Goal: Obtain resource: Download file/media

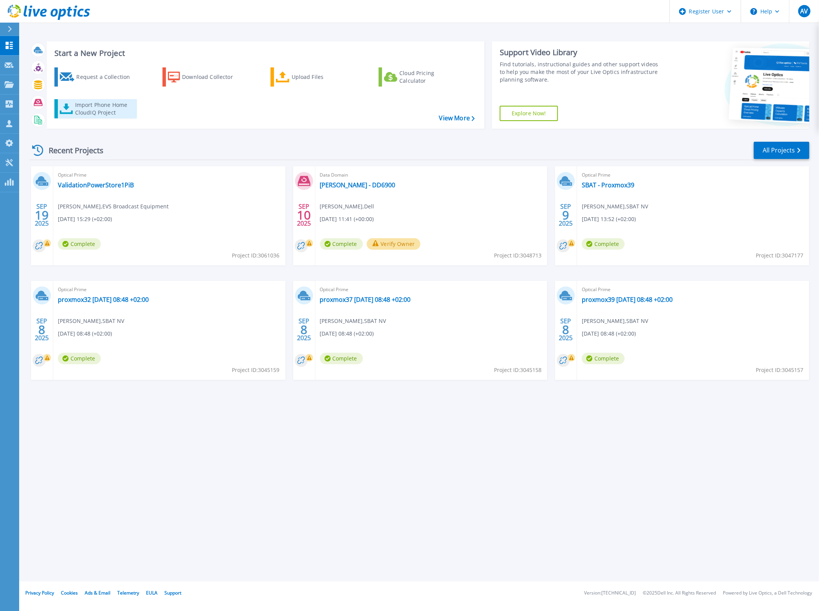
click at [102, 107] on div "Import Phone Home CloudIQ Project" at bounding box center [105, 108] width 60 height 15
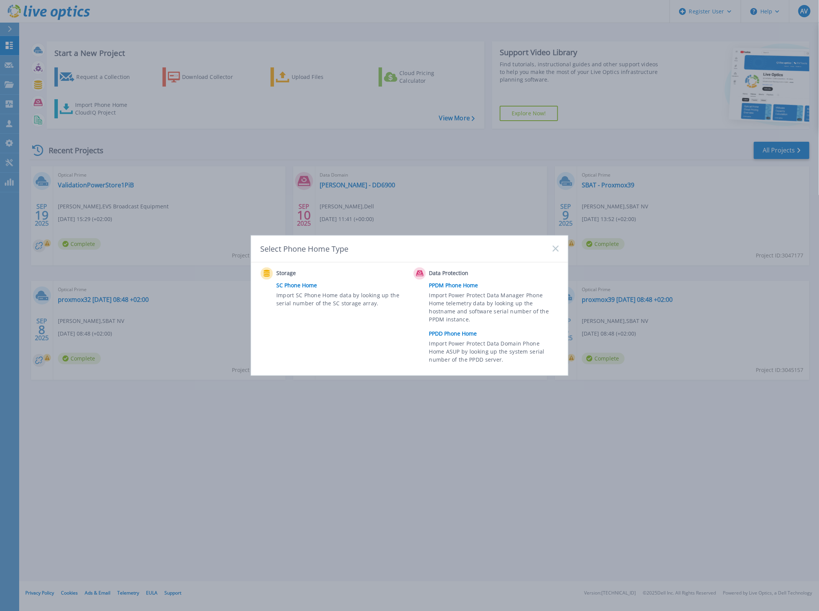
click at [470, 335] on link "PPDD Phone Home" at bounding box center [495, 333] width 133 height 11
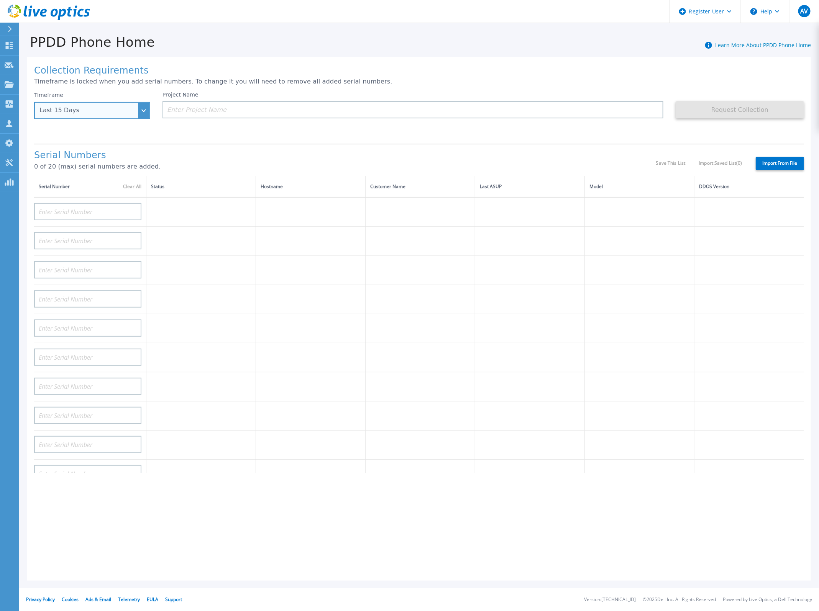
click at [141, 111] on div "Last 15 Days" at bounding box center [92, 110] width 116 height 17
click at [110, 140] on li "Last 2 Months" at bounding box center [92, 143] width 111 height 15
click at [93, 203] on input at bounding box center [87, 211] width 107 height 17
paste input "70Y3HR3"
type input "70Y3HR3"
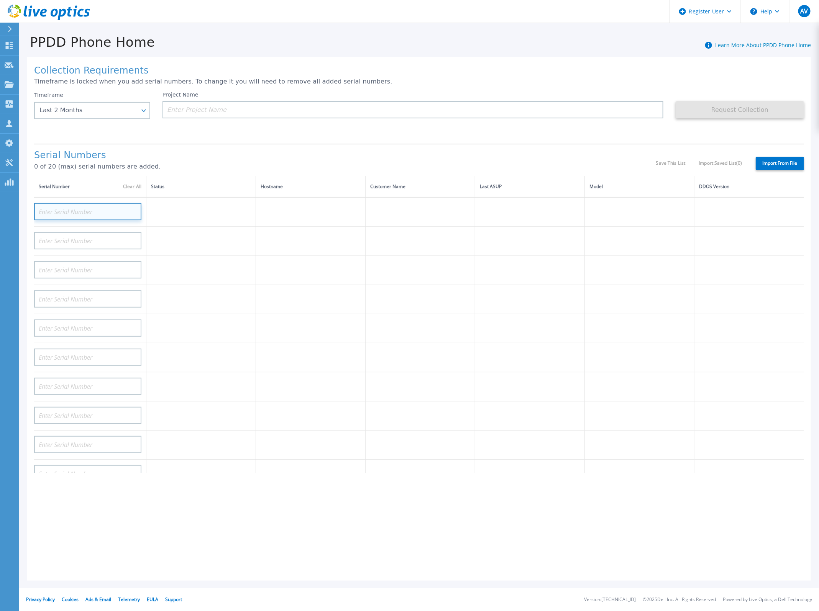
click at [84, 204] on input at bounding box center [87, 211] width 107 height 17
paste input "CRK00222908202"
type input "CRK00222908202"
click at [108, 233] on input at bounding box center [87, 240] width 107 height 17
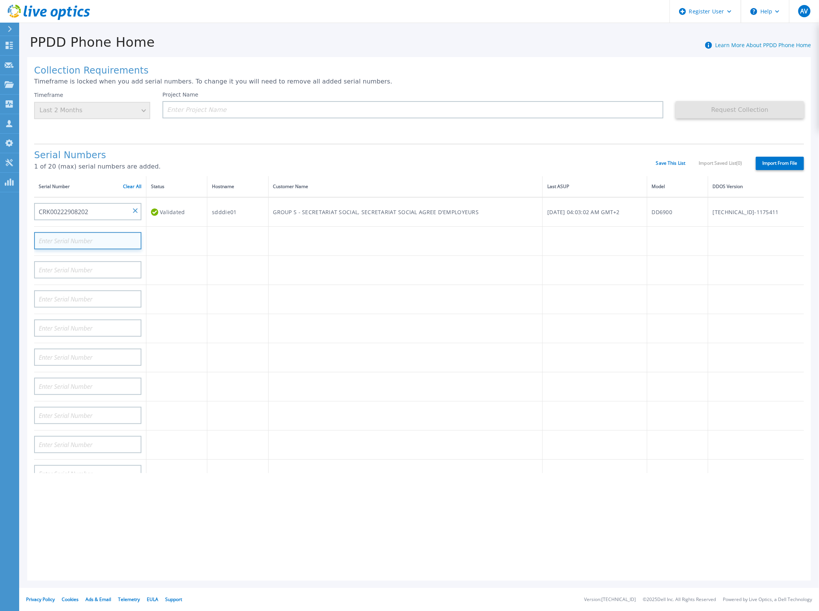
click at [100, 238] on input at bounding box center [87, 240] width 107 height 17
paste input "CRK00222908201"
type input "CRK00222908201"
click at [332, 144] on div "Serial Numbers 1 of 20 (max) serial numbers are added. Save This List Import Sa…" at bounding box center [419, 160] width 770 height 33
click at [246, 105] on input at bounding box center [413, 109] width 501 height 17
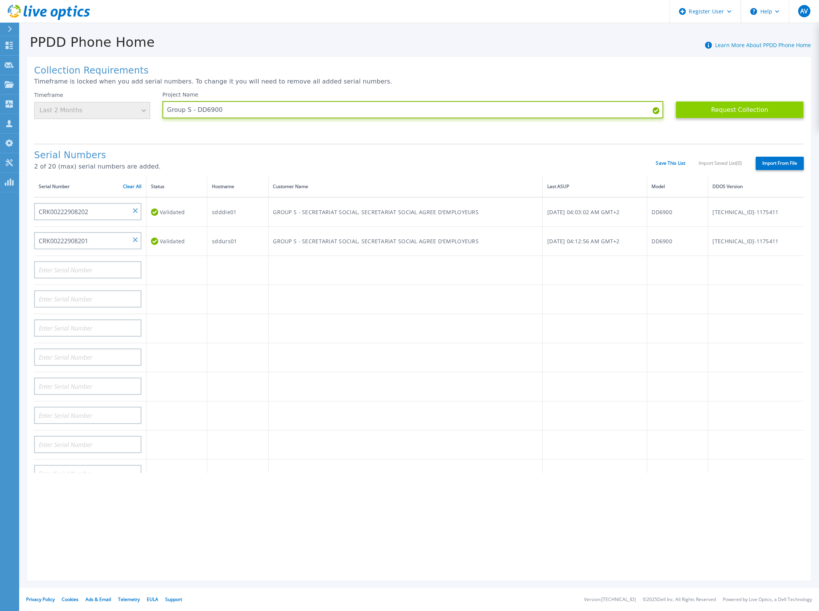
type input "Group S - DD6900"
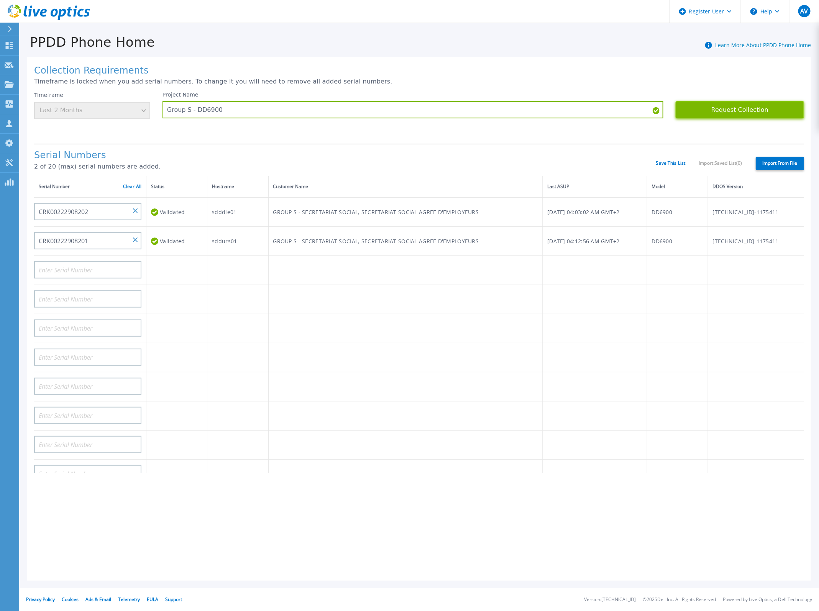
click at [737, 117] on button "Request Collection" at bounding box center [740, 109] width 128 height 17
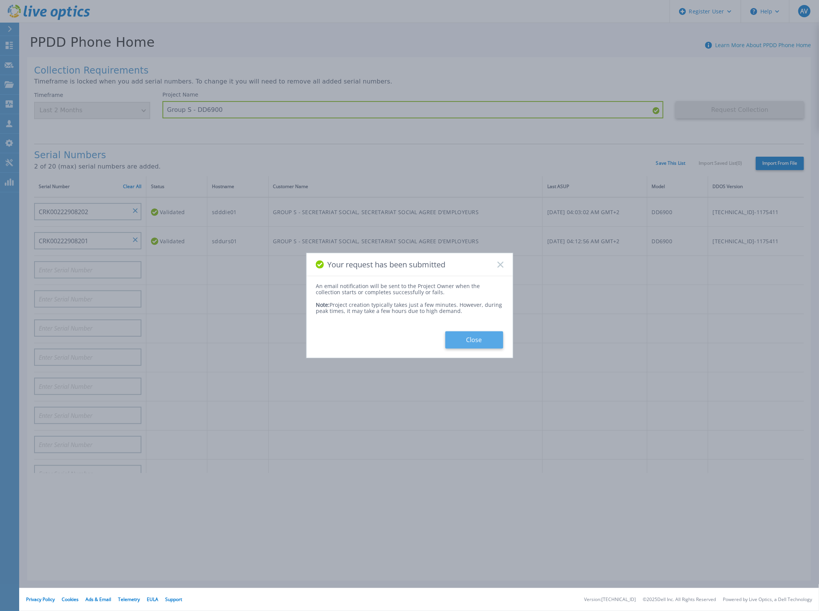
click at [476, 344] on button "Close" at bounding box center [474, 340] width 58 height 17
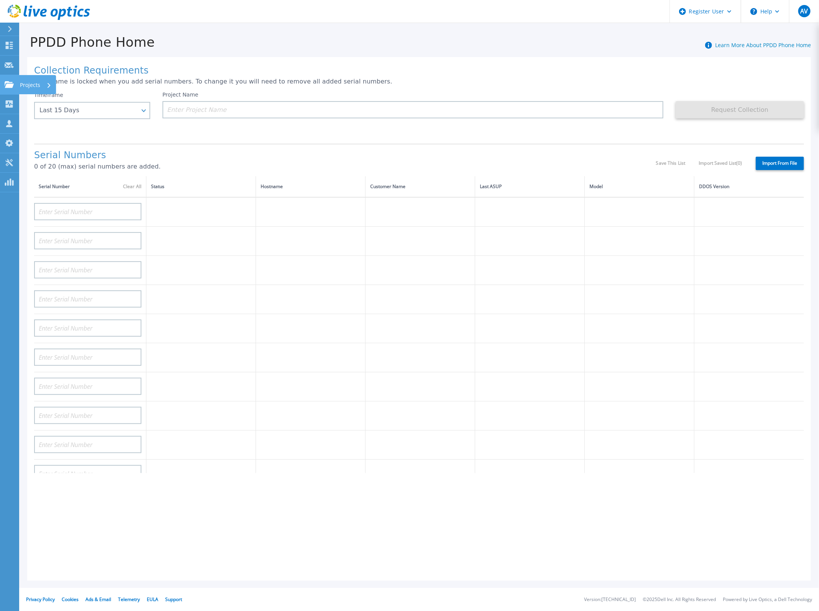
click at [8, 89] on link "Projects Projects" at bounding box center [9, 85] width 19 height 20
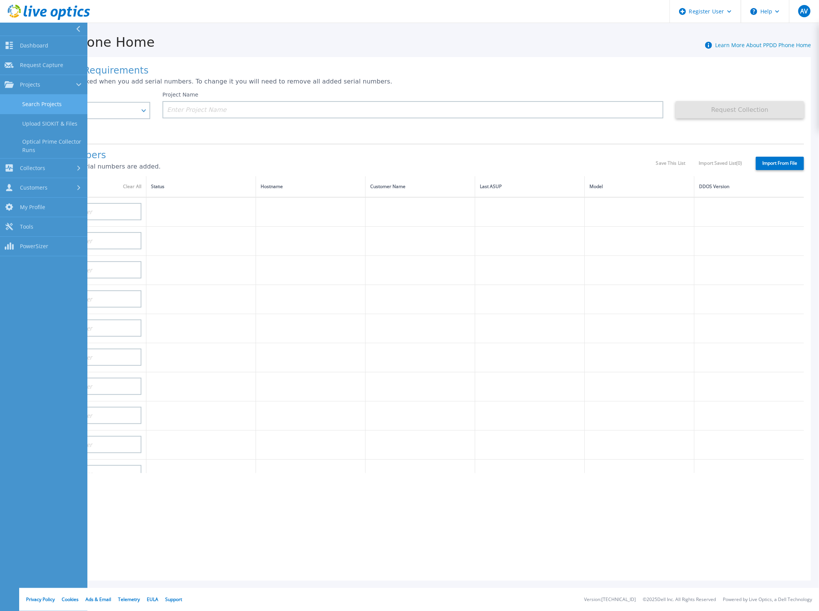
click at [42, 106] on link "Search Projects" at bounding box center [43, 105] width 87 height 20
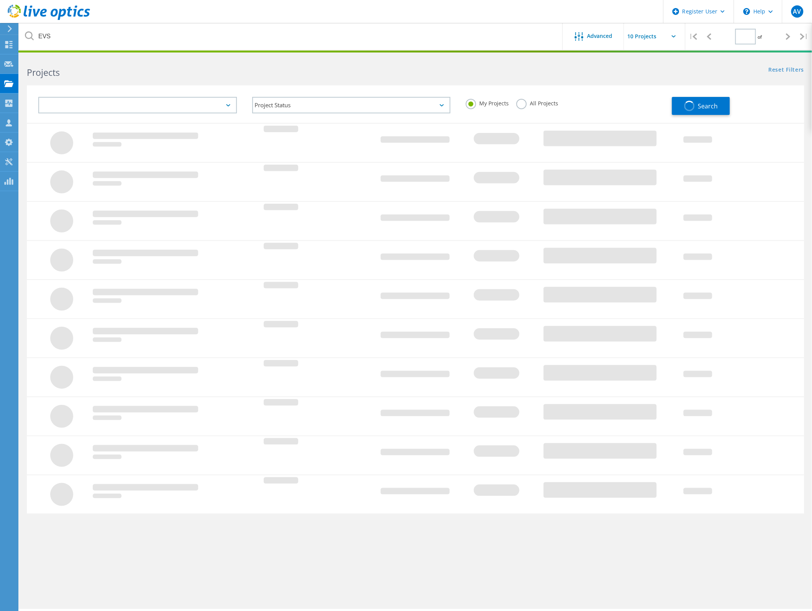
type input "1"
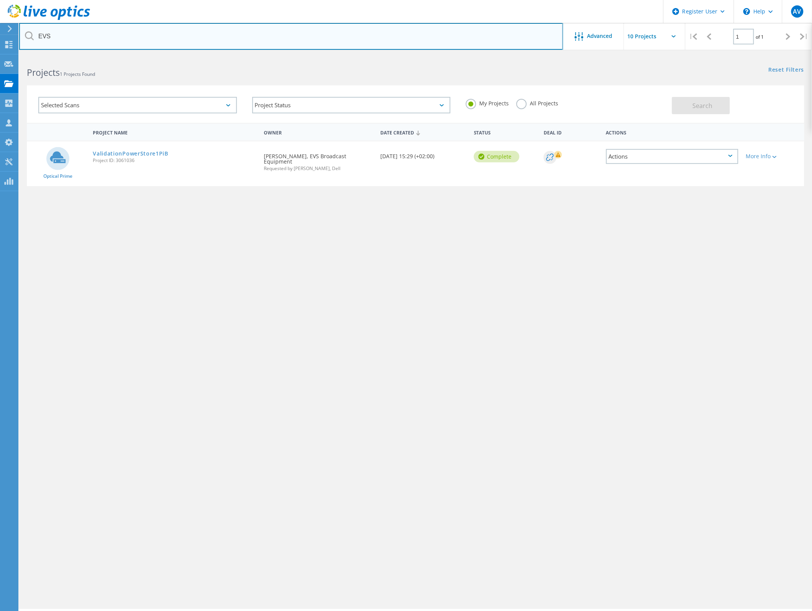
click at [134, 29] on input "EVS" at bounding box center [291, 36] width 544 height 27
type input "E"
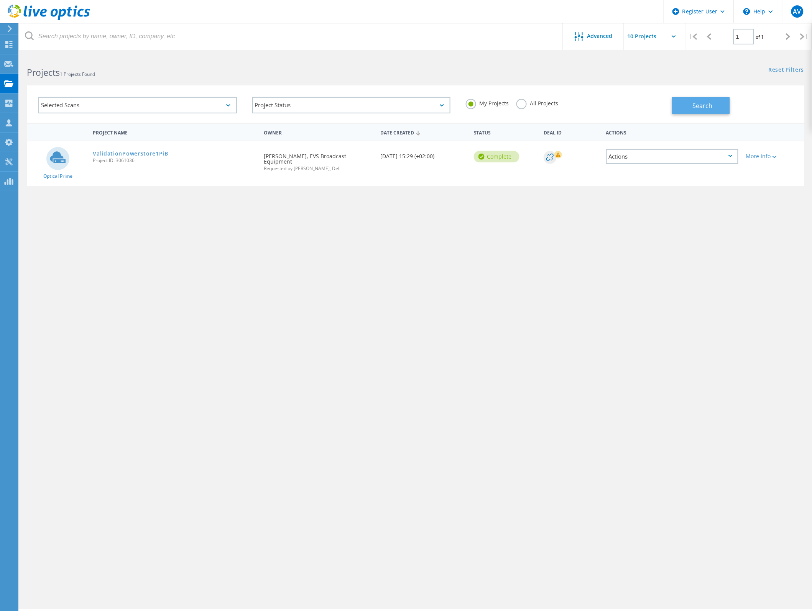
click at [704, 98] on button "Search" at bounding box center [701, 105] width 58 height 17
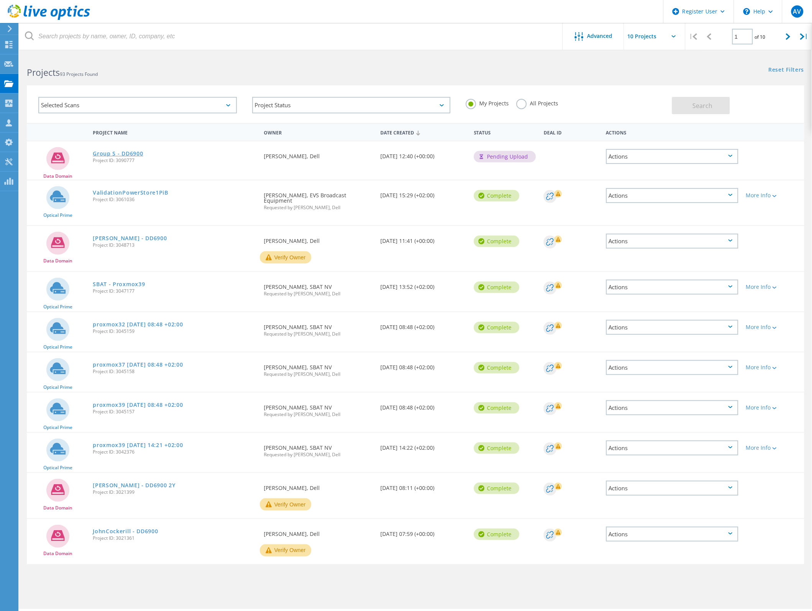
click at [133, 152] on link "Group S - DD6900" at bounding box center [118, 153] width 50 height 5
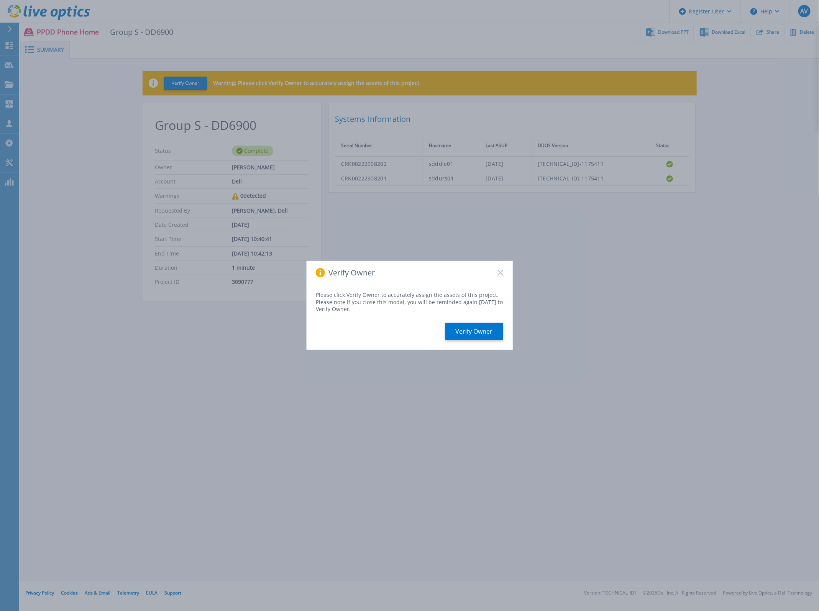
click at [497, 276] on div "Verify Owner" at bounding box center [410, 272] width 206 height 23
click at [499, 275] on icon at bounding box center [501, 273] width 6 height 6
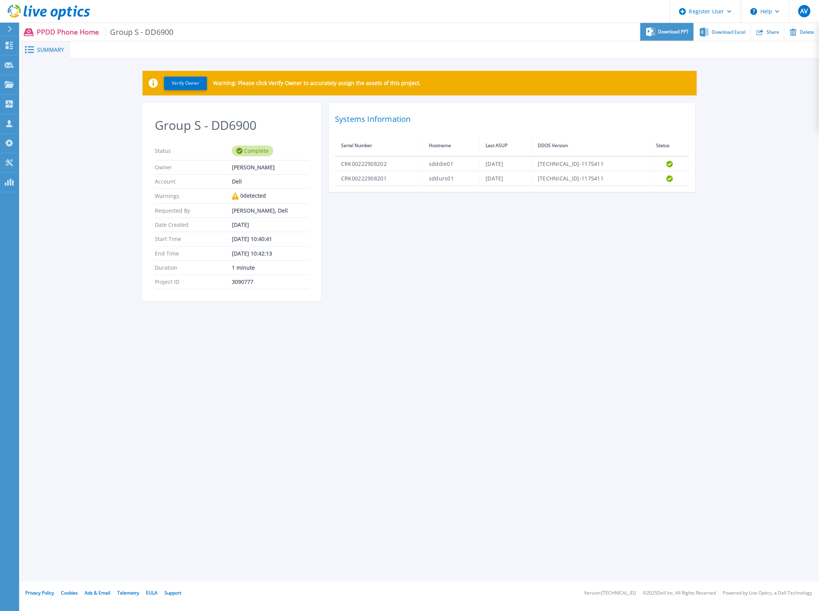
click at [675, 33] on span "Download PPT" at bounding box center [674, 32] width 31 height 5
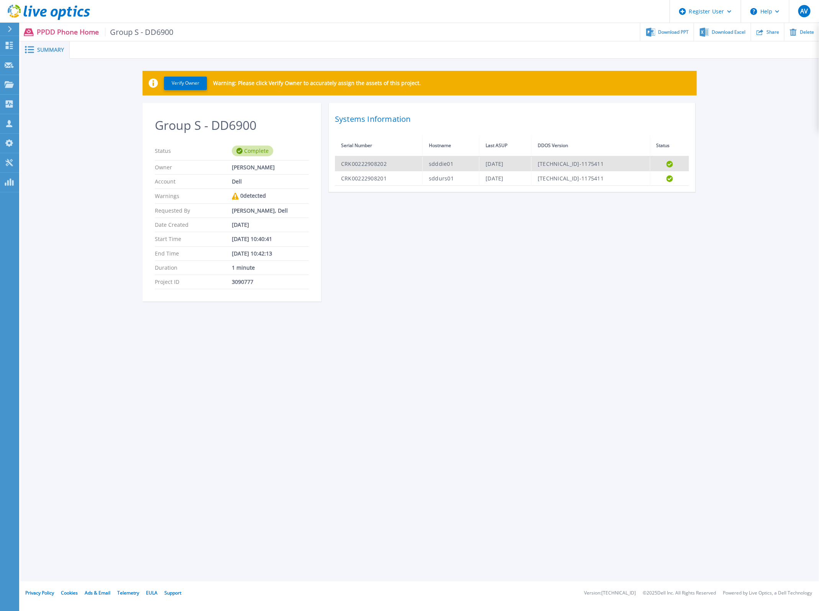
click at [391, 169] on td "CRK00222908202" at bounding box center [379, 163] width 88 height 15
click at [375, 166] on td "CRK00222908202" at bounding box center [379, 163] width 88 height 15
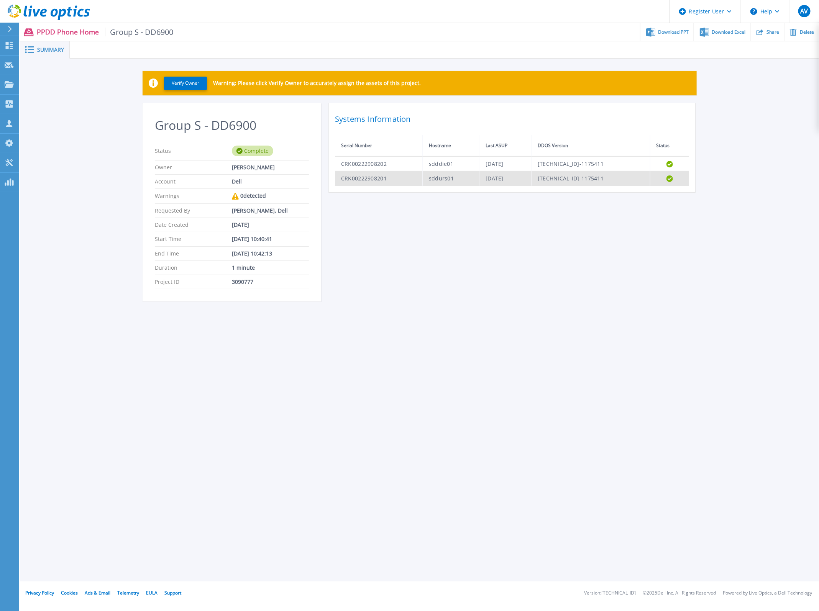
click at [627, 176] on td "8.3.1.0-1175411" at bounding box center [591, 178] width 119 height 15
click at [480, 178] on td "Tue Oct 14 06:12:56 CEST 2025" at bounding box center [506, 178] width 52 height 15
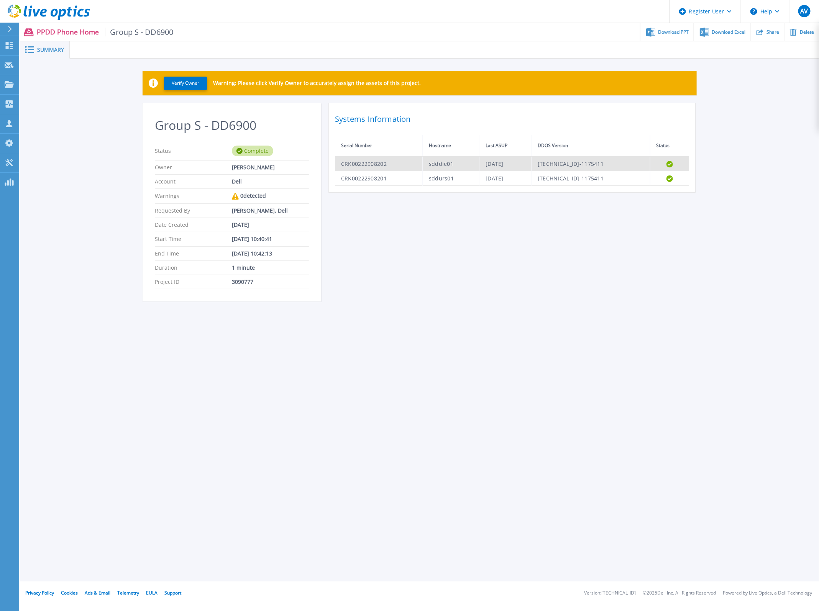
drag, startPoint x: 478, startPoint y: 178, endPoint x: 416, endPoint y: 168, distance: 63.0
click at [425, 164] on td "sdddie01" at bounding box center [451, 163] width 57 height 15
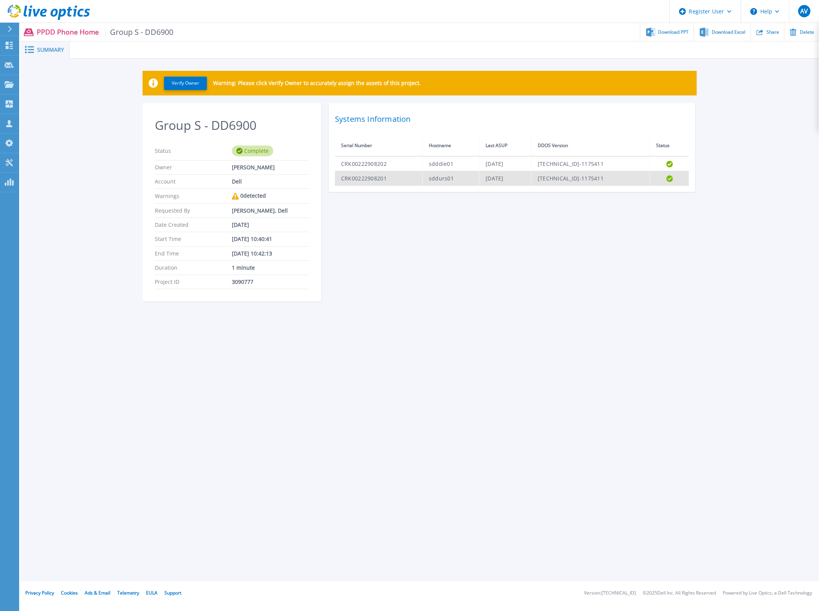
click at [423, 177] on td "sddurs01" at bounding box center [451, 178] width 57 height 15
click at [444, 200] on div "Group S - DD6900 Status Complete Owner Arnaud Vandewalle Account Dell Warnings …" at bounding box center [420, 207] width 554 height 208
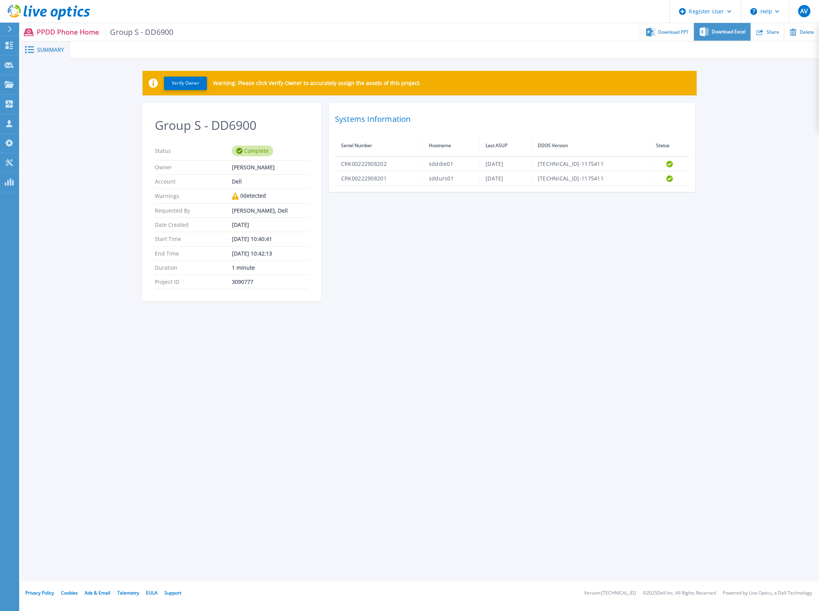
click at [731, 33] on span "Download Excel" at bounding box center [729, 32] width 34 height 5
